Goal: Communication & Community: Answer question/provide support

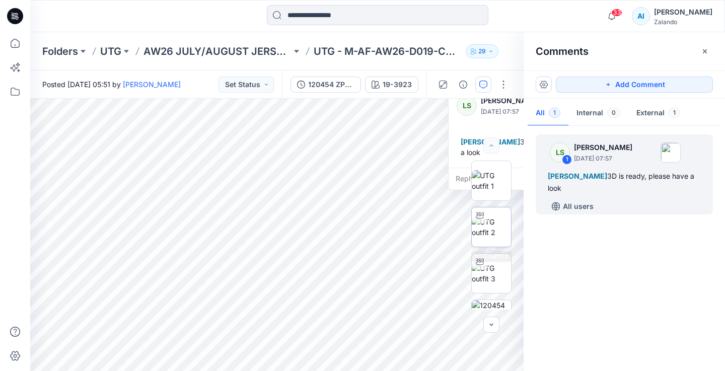
click at [503, 232] on img at bounding box center [491, 227] width 39 height 21
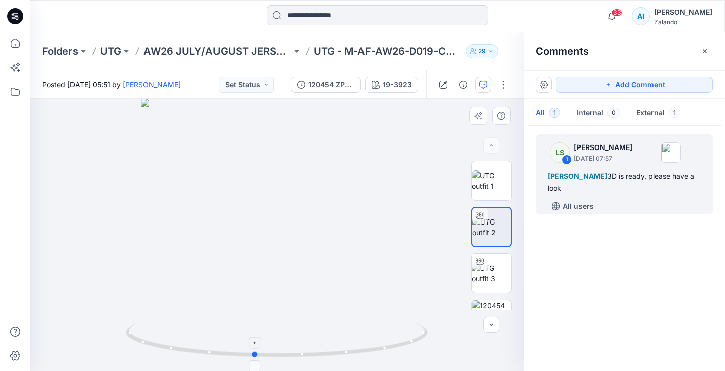
drag, startPoint x: 394, startPoint y: 343, endPoint x: 373, endPoint y: 338, distance: 22.4
click at [373, 338] on icon at bounding box center [278, 341] width 305 height 38
click at [594, 189] on div "[PERSON_NAME] 3D is ready, please have a look" at bounding box center [624, 182] width 153 height 24
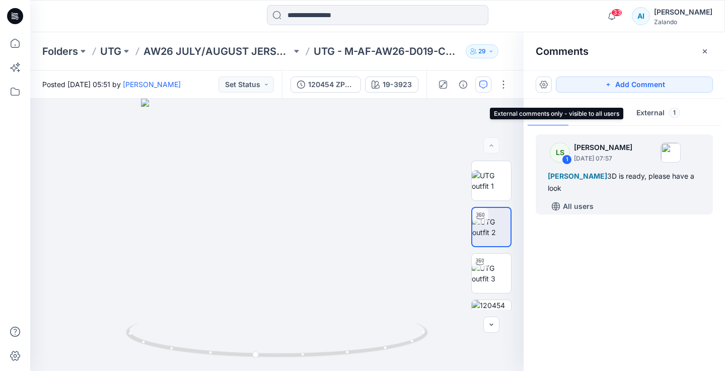
click at [651, 102] on button "External 1" at bounding box center [658, 114] width 60 height 26
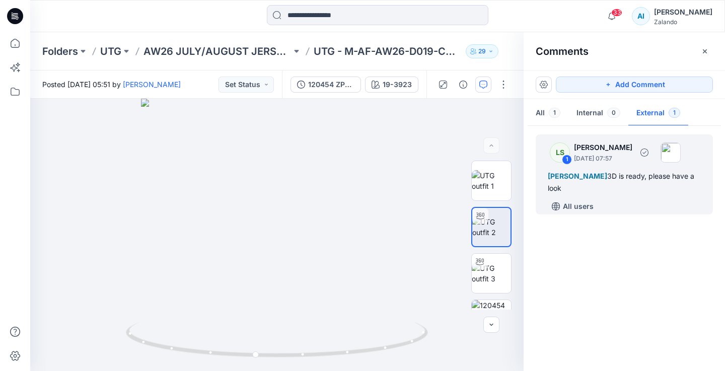
click at [602, 159] on p "September 17, 2025 07:57" at bounding box center [603, 159] width 58 height 10
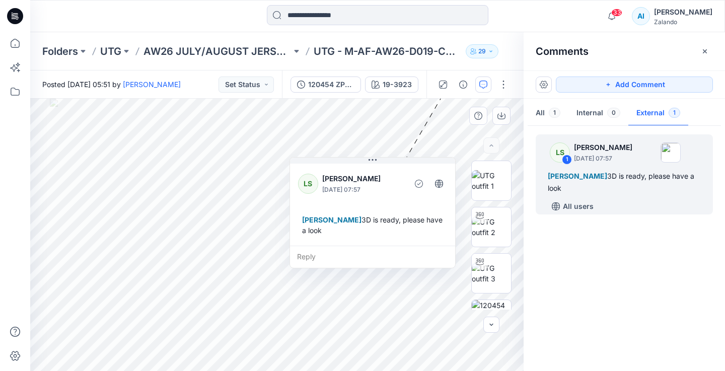
drag, startPoint x: 481, startPoint y: 107, endPoint x: 314, endPoint y: 144, distance: 171.8
click at [314, 162] on div "LS Lise Stougaard September 17, 2025 07:57 Alexandre Ivan Almeida Fonseca 3D is…" at bounding box center [372, 204] width 165 height 84
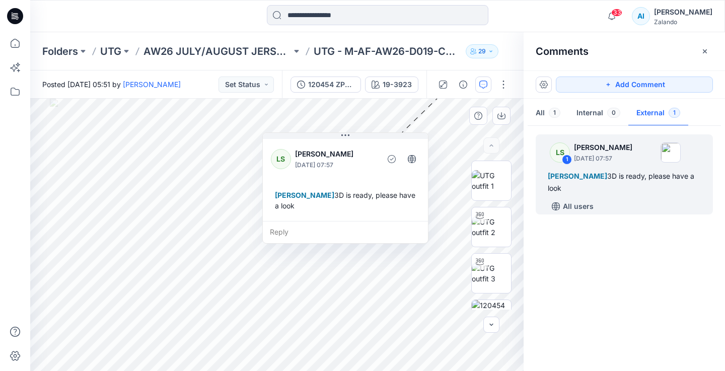
click at [297, 232] on div "Reply" at bounding box center [345, 232] width 165 height 22
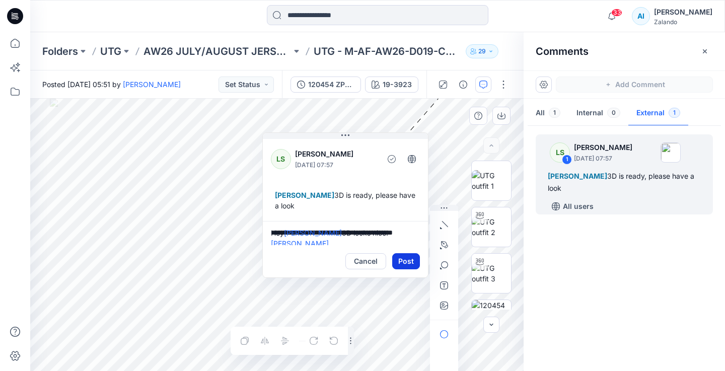
type textarea "**********"
click at [407, 261] on button "Post" at bounding box center [406, 261] width 28 height 16
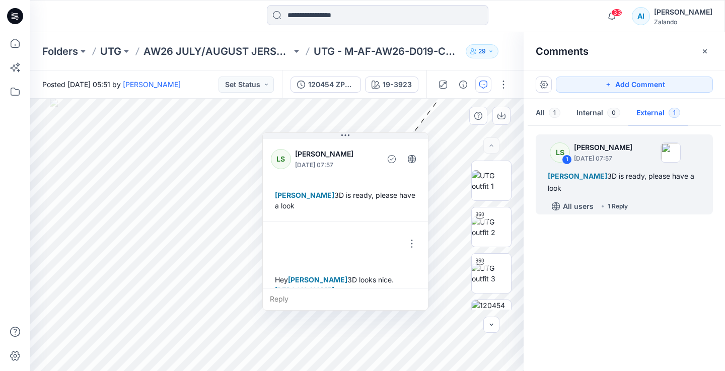
scroll to position [18, 0]
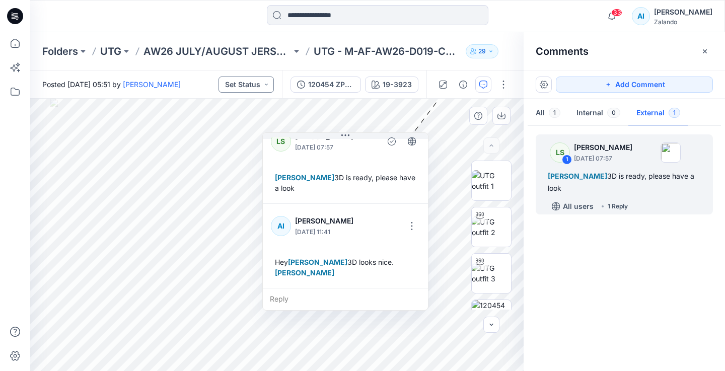
click at [261, 78] on button "Set Status" at bounding box center [246, 85] width 55 height 16
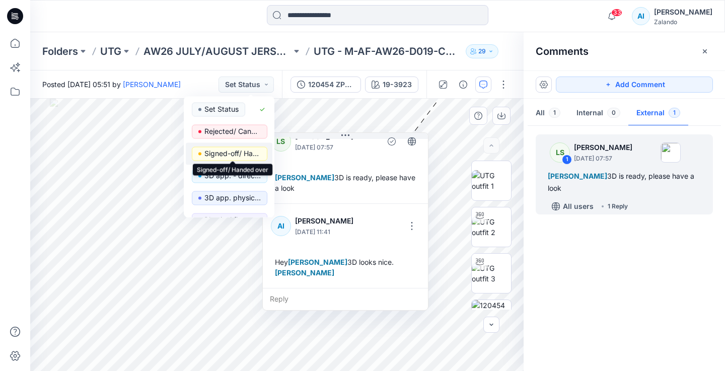
click at [249, 149] on p "Signed-off/ Handed over" at bounding box center [232, 153] width 56 height 13
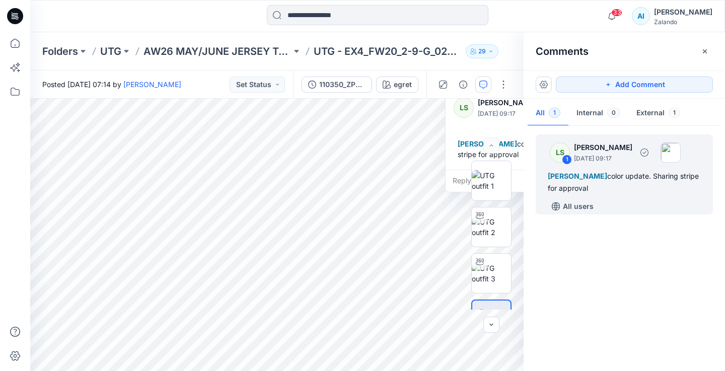
click at [622, 186] on div "[PERSON_NAME] color update. Sharing stripe for approval" at bounding box center [624, 182] width 153 height 24
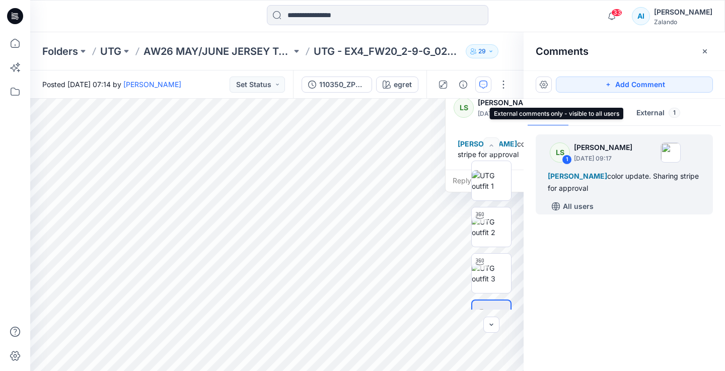
click at [645, 107] on button "External 1" at bounding box center [658, 114] width 60 height 26
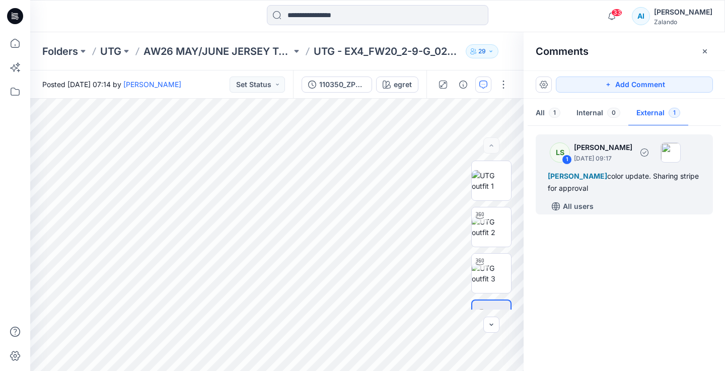
click at [633, 165] on div "LS 1 [PERSON_NAME] [DATE] 09:17" at bounding box center [611, 152] width 139 height 28
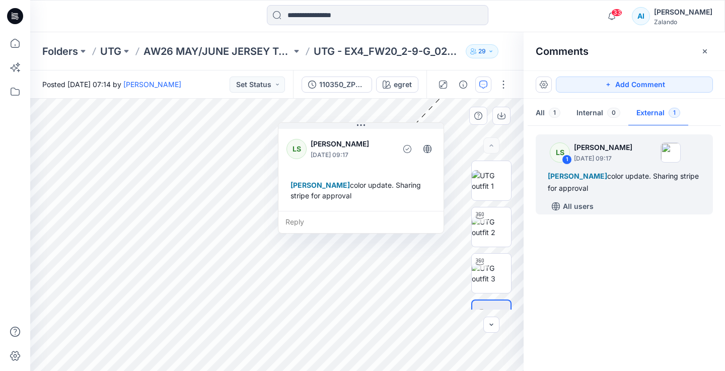
drag, startPoint x: 492, startPoint y: 114, endPoint x: 319, endPoint y: 149, distance: 176.2
click at [319, 150] on p "[DATE] 09:17" at bounding box center [352, 155] width 82 height 10
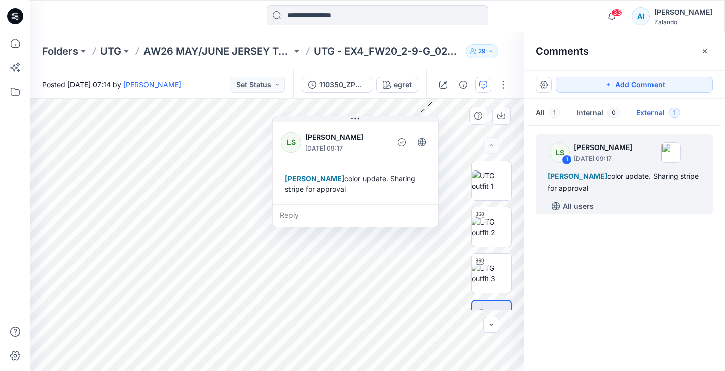
click at [321, 211] on div "Reply" at bounding box center [355, 215] width 165 height 22
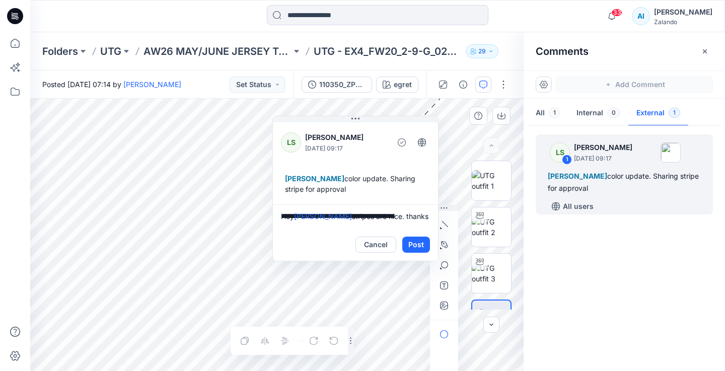
scroll to position [3, 0]
type textarea "**********"
click at [409, 243] on button "Post" at bounding box center [416, 245] width 28 height 16
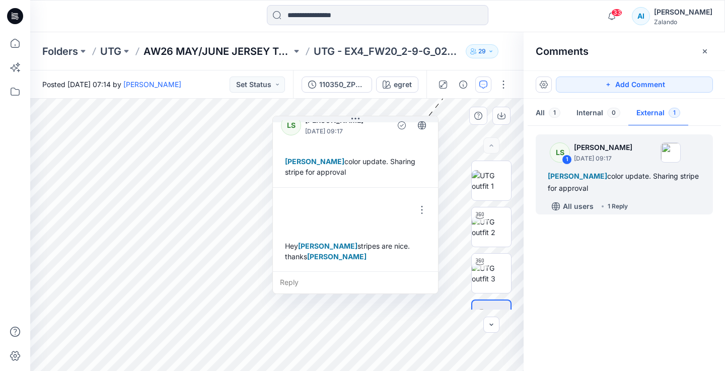
scroll to position [18, 0]
click at [253, 94] on div "Posted Wednesday, September 17, 2025 07:14 by Lise Stougaard Set Status" at bounding box center [161, 85] width 263 height 28
click at [254, 85] on button "Set Status" at bounding box center [257, 85] width 55 height 16
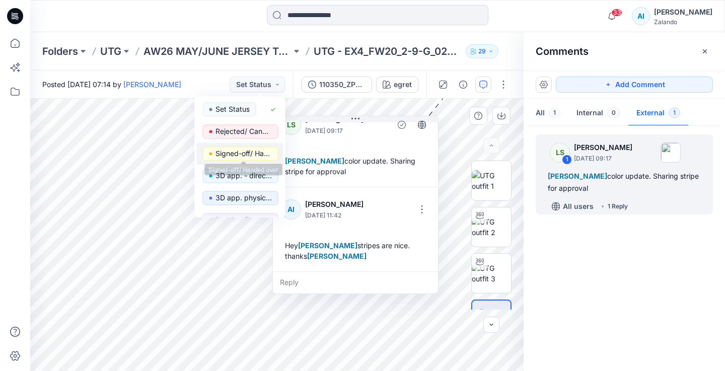
click at [251, 155] on p "Signed-off/ Handed over" at bounding box center [244, 153] width 56 height 13
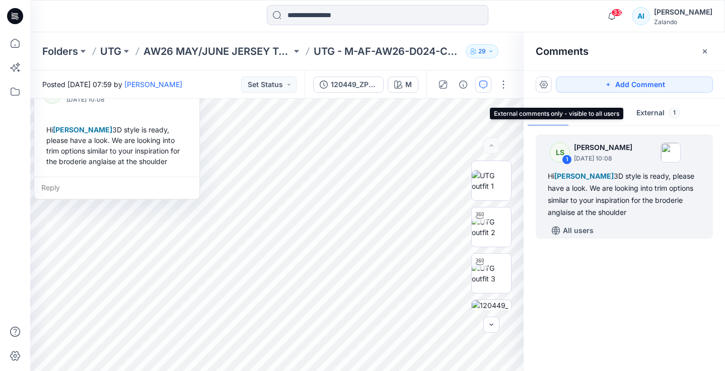
click at [652, 111] on button "External 1" at bounding box center [658, 114] width 60 height 26
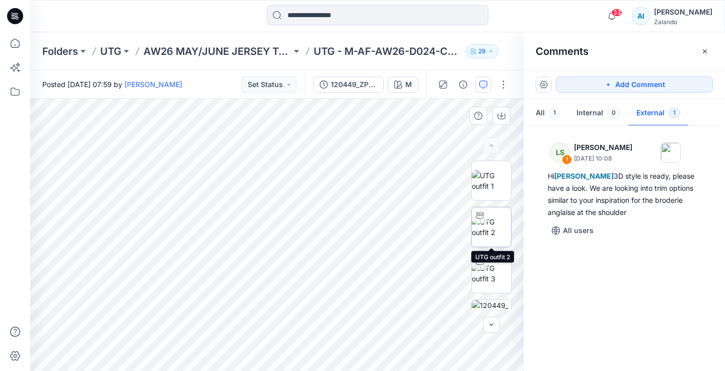
click at [503, 229] on img at bounding box center [491, 227] width 39 height 21
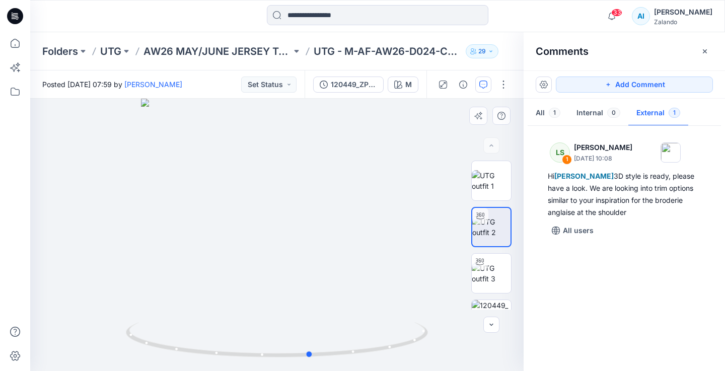
drag, startPoint x: 406, startPoint y: 339, endPoint x: 440, endPoint y: 343, distance: 34.0
click at [440, 343] on div at bounding box center [277, 235] width 494 height 272
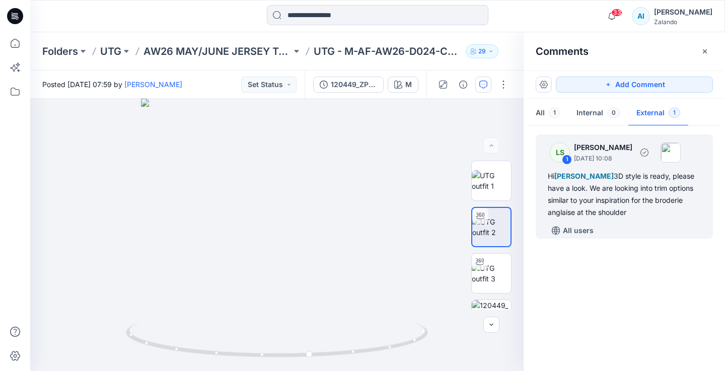
click at [621, 204] on div "Hi Alexandre Ivan Almeida Fonseca 3D style is ready, please have a look. We are…" at bounding box center [624, 194] width 153 height 48
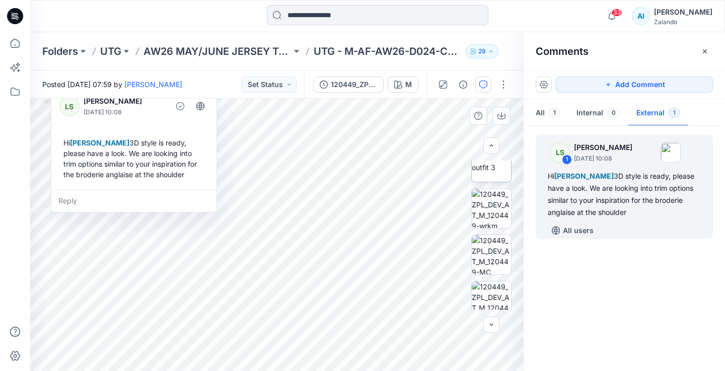
scroll to position [169, 0]
click at [146, 205] on div "Reply" at bounding box center [133, 201] width 165 height 22
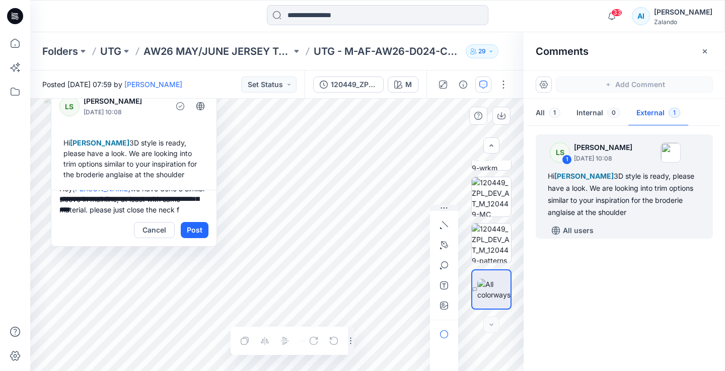
scroll to position [24, 0]
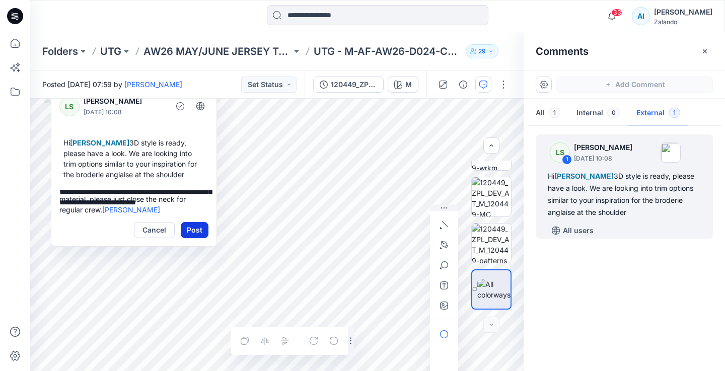
type textarea "**********"
click at [195, 238] on button "Post" at bounding box center [195, 230] width 28 height 16
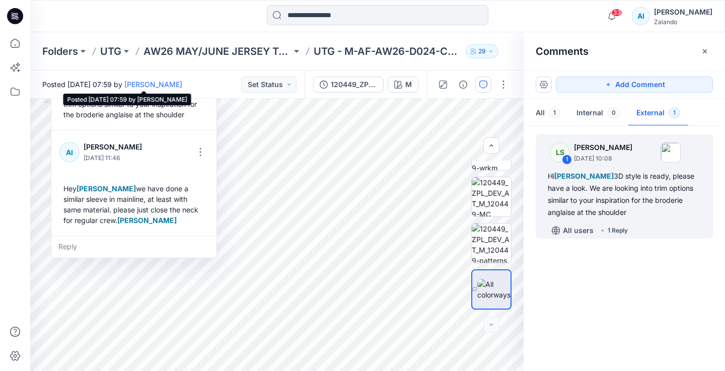
scroll to position [71, 0]
click at [257, 87] on button "Set Status" at bounding box center [268, 85] width 55 height 16
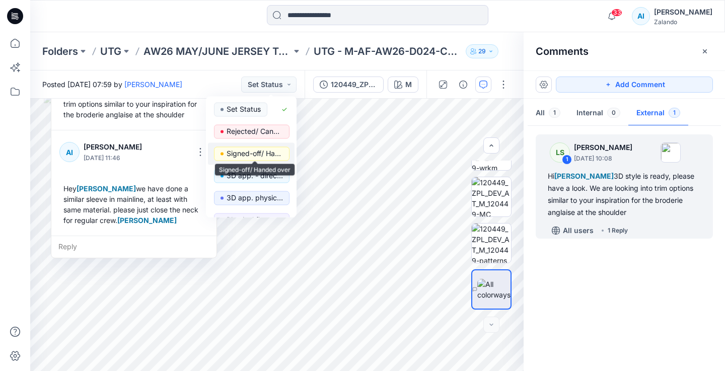
click at [259, 152] on p "Signed-off/ Handed over" at bounding box center [255, 153] width 56 height 13
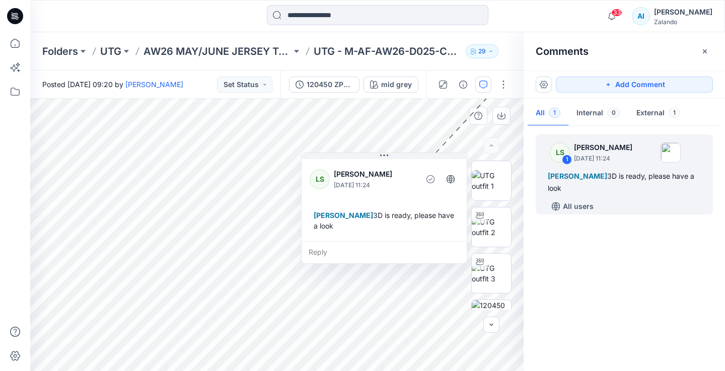
drag, startPoint x: 451, startPoint y: 137, endPoint x: 322, endPoint y: 207, distance: 146.9
click at [322, 207] on div "Alexandre Ivan Almeida Fonseca 3D is ready, please have a look" at bounding box center [384, 220] width 149 height 29
click at [493, 228] on img at bounding box center [491, 227] width 39 height 21
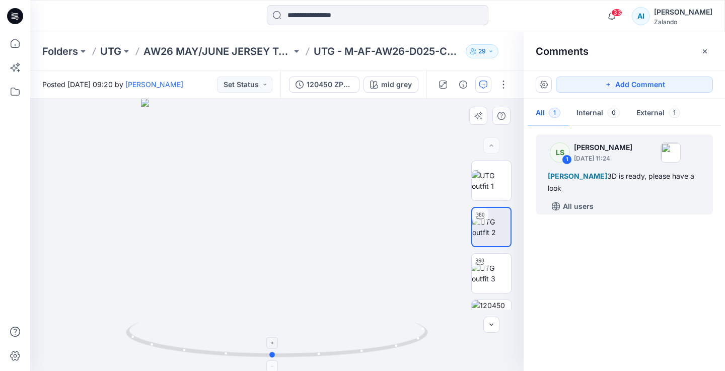
drag, startPoint x: 392, startPoint y: 338, endPoint x: 388, endPoint y: 349, distance: 11.8
click at [388, 349] on icon at bounding box center [278, 341] width 305 height 38
click at [500, 277] on img at bounding box center [491, 273] width 39 height 21
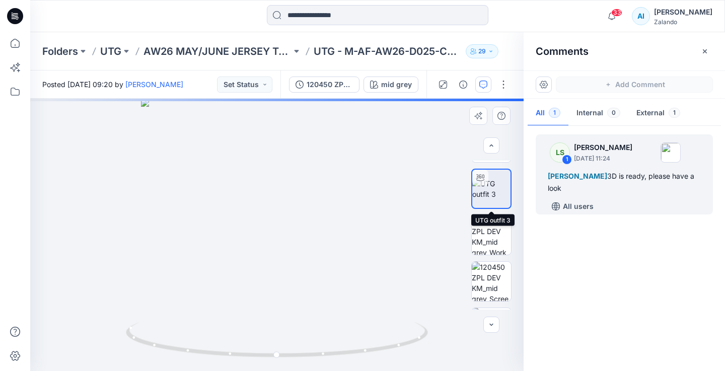
scroll to position [86, 0]
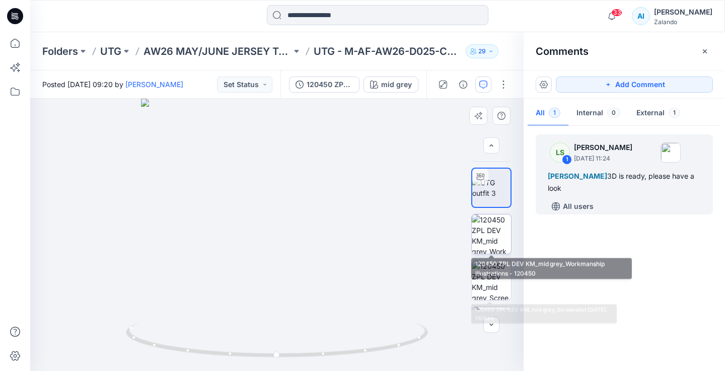
click at [496, 237] on img at bounding box center [491, 234] width 39 height 39
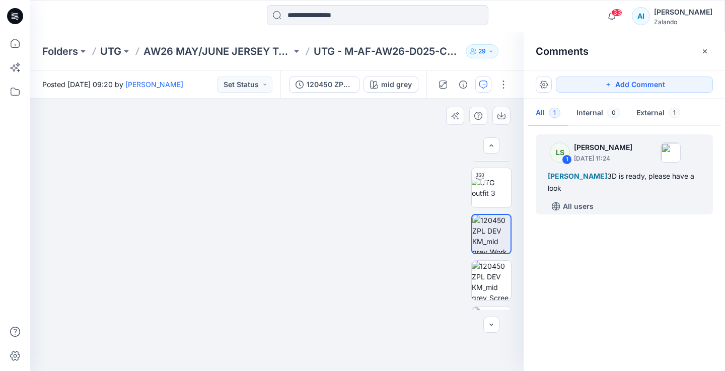
drag, startPoint x: 175, startPoint y: 139, endPoint x: 364, endPoint y: 253, distance: 219.8
click at [366, 254] on img at bounding box center [416, 224] width 773 height 296
drag, startPoint x: 192, startPoint y: 295, endPoint x: 167, endPoint y: 207, distance: 91.0
click at [167, 207] on img at bounding box center [704, 163] width 1395 height 416
drag, startPoint x: 271, startPoint y: 305, endPoint x: 264, endPoint y: 260, distance: 44.8
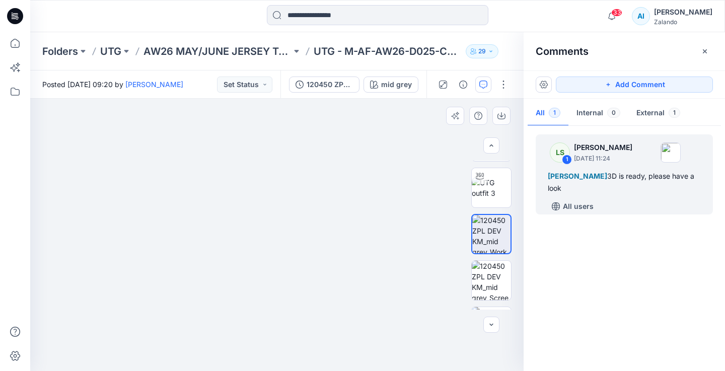
click at [264, 260] on img at bounding box center [699, 147] width 1395 height 448
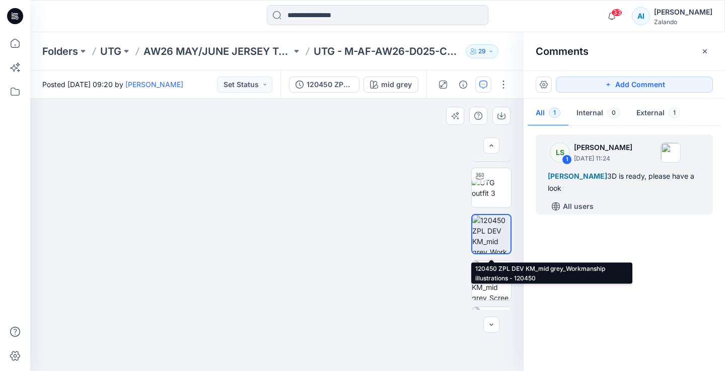
scroll to position [0, 0]
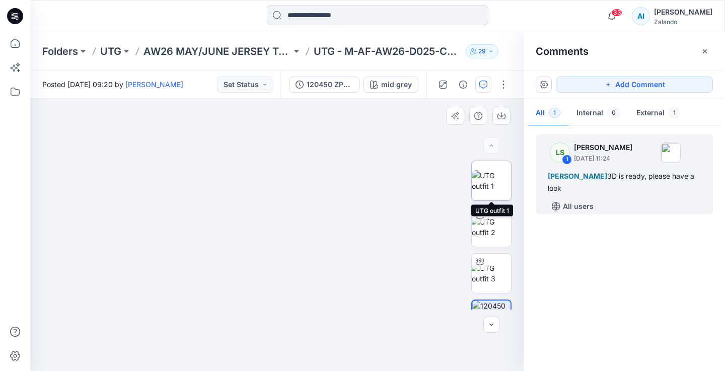
click at [490, 187] on img at bounding box center [491, 180] width 39 height 21
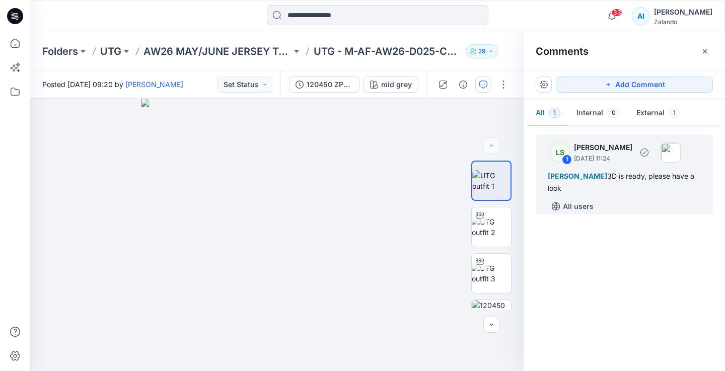
click at [555, 189] on div "[PERSON_NAME] 3D is ready, please have a look" at bounding box center [624, 182] width 153 height 24
click at [635, 118] on button "External 1" at bounding box center [658, 114] width 60 height 26
click at [628, 154] on p "September 17, 2025 11:24" at bounding box center [603, 159] width 58 height 10
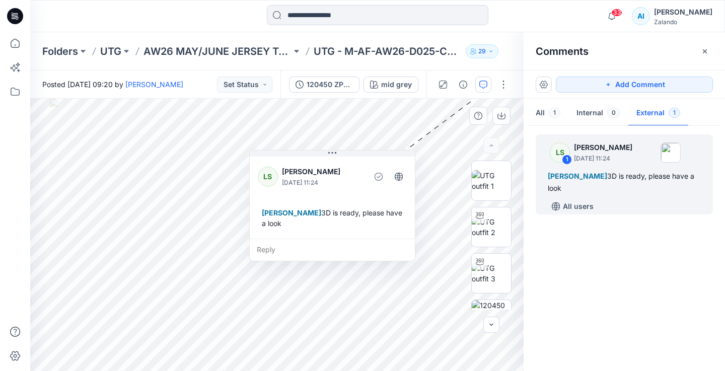
drag, startPoint x: 478, startPoint y: 135, endPoint x: 257, endPoint y: 190, distance: 227.9
click at [257, 190] on div "LS Lise Stougaard September 17, 2025 11:24 Alexandre Ivan Almeida Fonseca 3D is…" at bounding box center [332, 197] width 165 height 84
click at [283, 251] on div "Reply" at bounding box center [332, 250] width 165 height 22
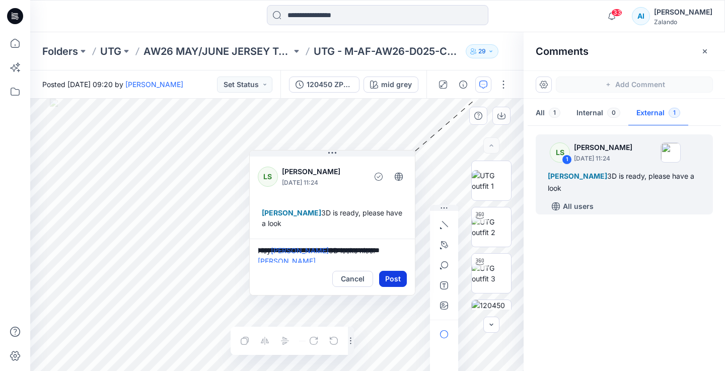
type textarea "**********"
click at [393, 280] on button "Post" at bounding box center [393, 279] width 28 height 16
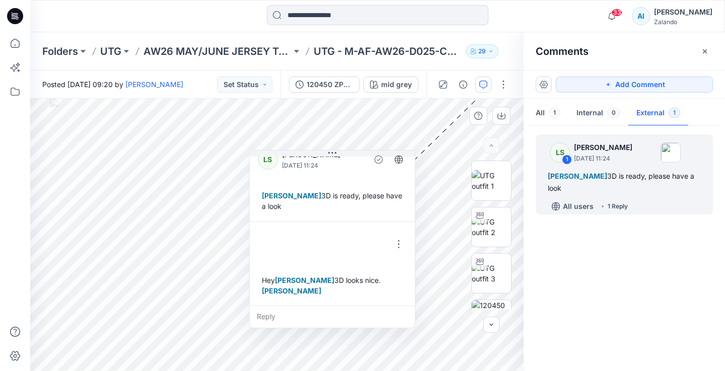
scroll to position [18, 0]
click at [265, 86] on button "Set Status" at bounding box center [244, 85] width 55 height 16
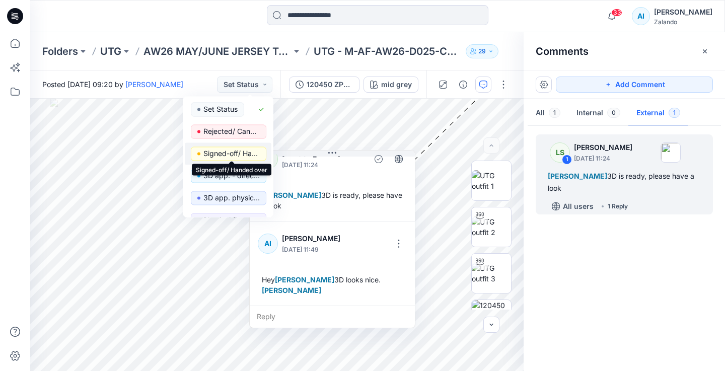
click at [240, 154] on p "Signed-off/ Handed over" at bounding box center [231, 153] width 56 height 13
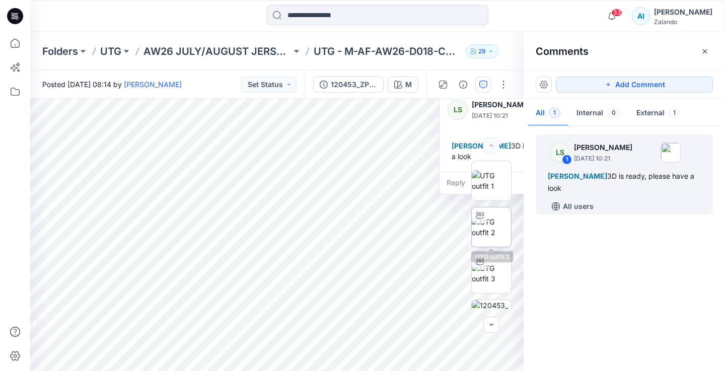
click at [494, 234] on img at bounding box center [491, 227] width 39 height 21
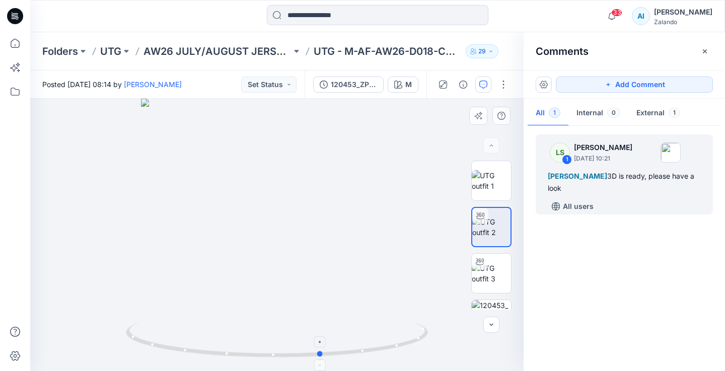
drag, startPoint x: 326, startPoint y: 355, endPoint x: 371, endPoint y: 343, distance: 46.3
click at [371, 343] on icon at bounding box center [278, 341] width 305 height 38
click at [607, 174] on span "[PERSON_NAME]" at bounding box center [577, 176] width 59 height 9
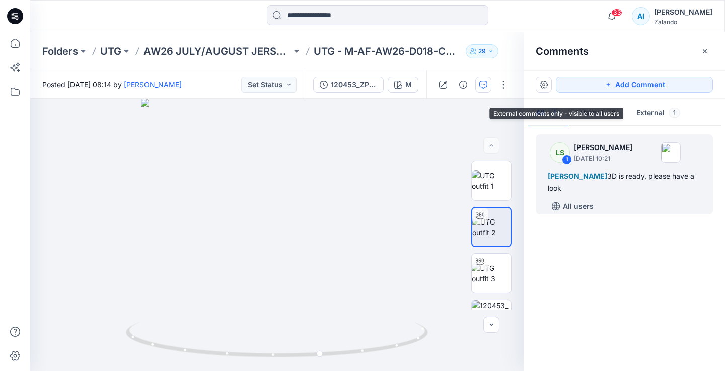
click at [646, 117] on button "External 1" at bounding box center [658, 114] width 60 height 26
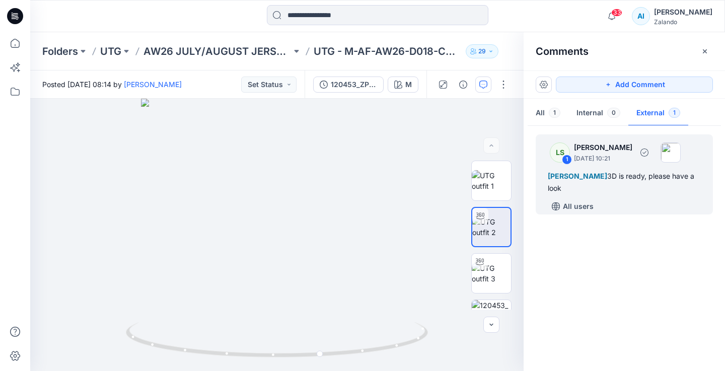
click at [614, 184] on div "[PERSON_NAME] 3D is ready, please have a look" at bounding box center [624, 182] width 153 height 24
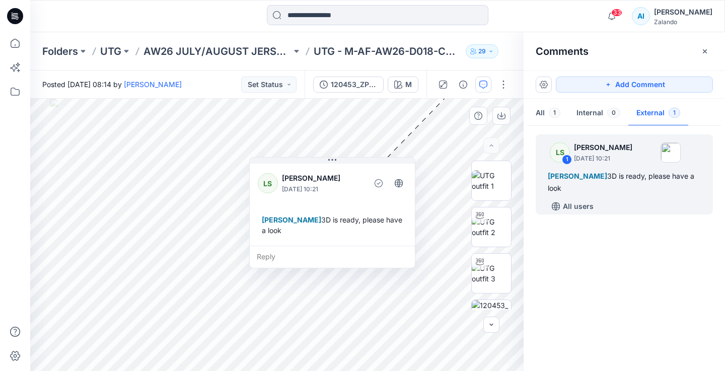
drag, startPoint x: 451, startPoint y: 146, endPoint x: 277, endPoint y: 198, distance: 181.5
click at [277, 199] on div "LS [PERSON_NAME] [DATE] 10:21 [PERSON_NAME] 3D is ready, please have a look" at bounding box center [332, 204] width 165 height 84
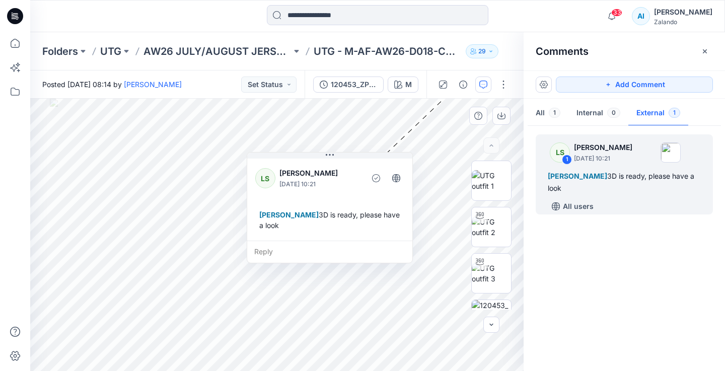
click at [260, 255] on div "Reply" at bounding box center [329, 252] width 165 height 22
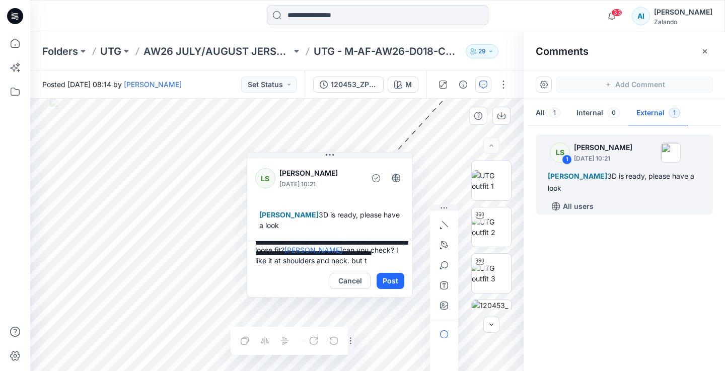
scroll to position [34, 0]
type textarea "**********"
click at [394, 281] on button "Post" at bounding box center [391, 281] width 28 height 16
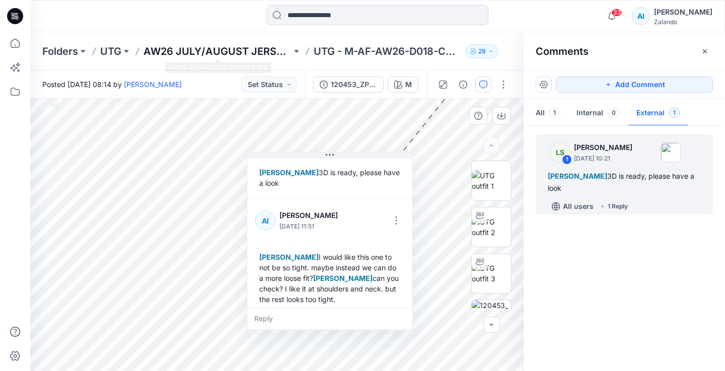
scroll to position [49, 0]
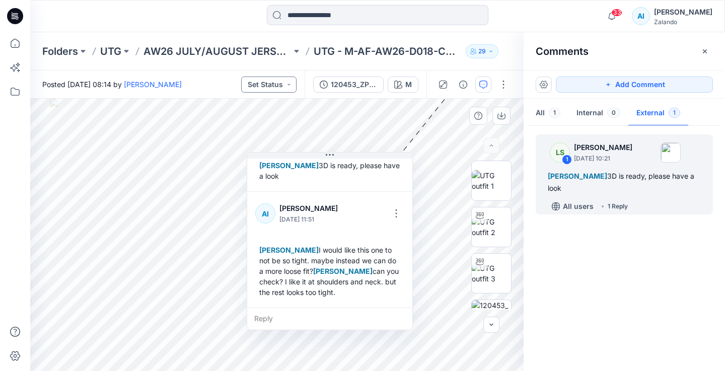
click at [254, 80] on button "Set Status" at bounding box center [268, 85] width 55 height 16
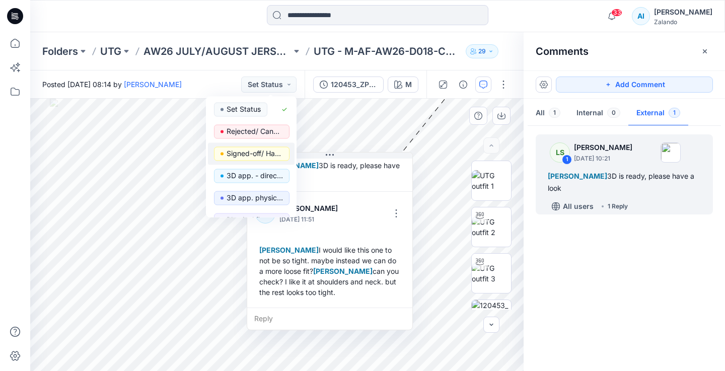
click at [257, 145] on button "Signed-off/ Handed over" at bounding box center [251, 154] width 87 height 22
